Goal: Entertainment & Leisure: Consume media (video, audio)

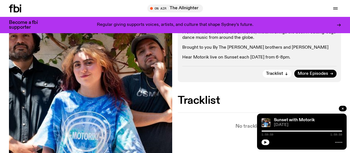
scroll to position [112, 0]
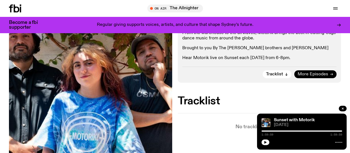
click at [298, 78] on link "More Episodes" at bounding box center [316, 74] width 42 height 8
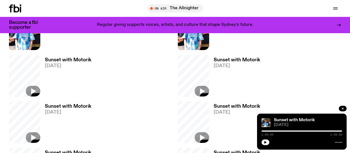
scroll to position [1579, 0]
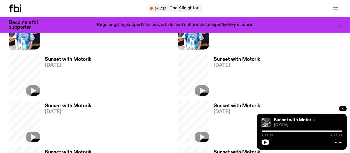
click at [262, 130] on div at bounding box center [302, 130] width 81 height 1
click at [262, 129] on div "0:12:50 2:00:00" at bounding box center [302, 132] width 81 height 7
click at [262, 129] on div "0:12:52 2:00:00" at bounding box center [302, 132] width 81 height 7
drag, startPoint x: 271, startPoint y: 100, endPoint x: 219, endPoint y: -27, distance: 138.2
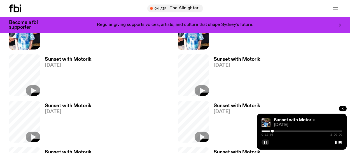
click at [262, 130] on div at bounding box center [302, 130] width 81 height 1
